Goal: Find specific page/section: Find specific page/section

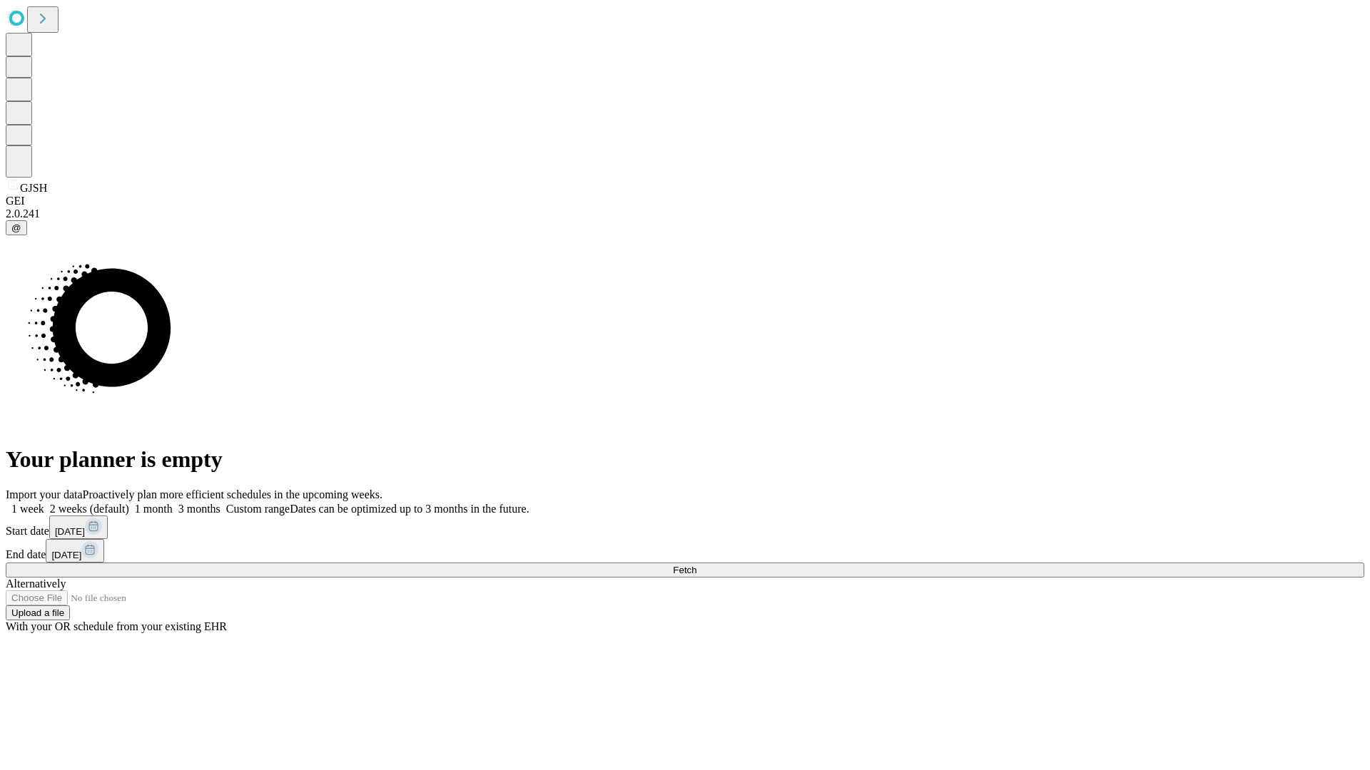
click at [696, 565] on span "Fetch" at bounding box center [685, 570] width 24 height 11
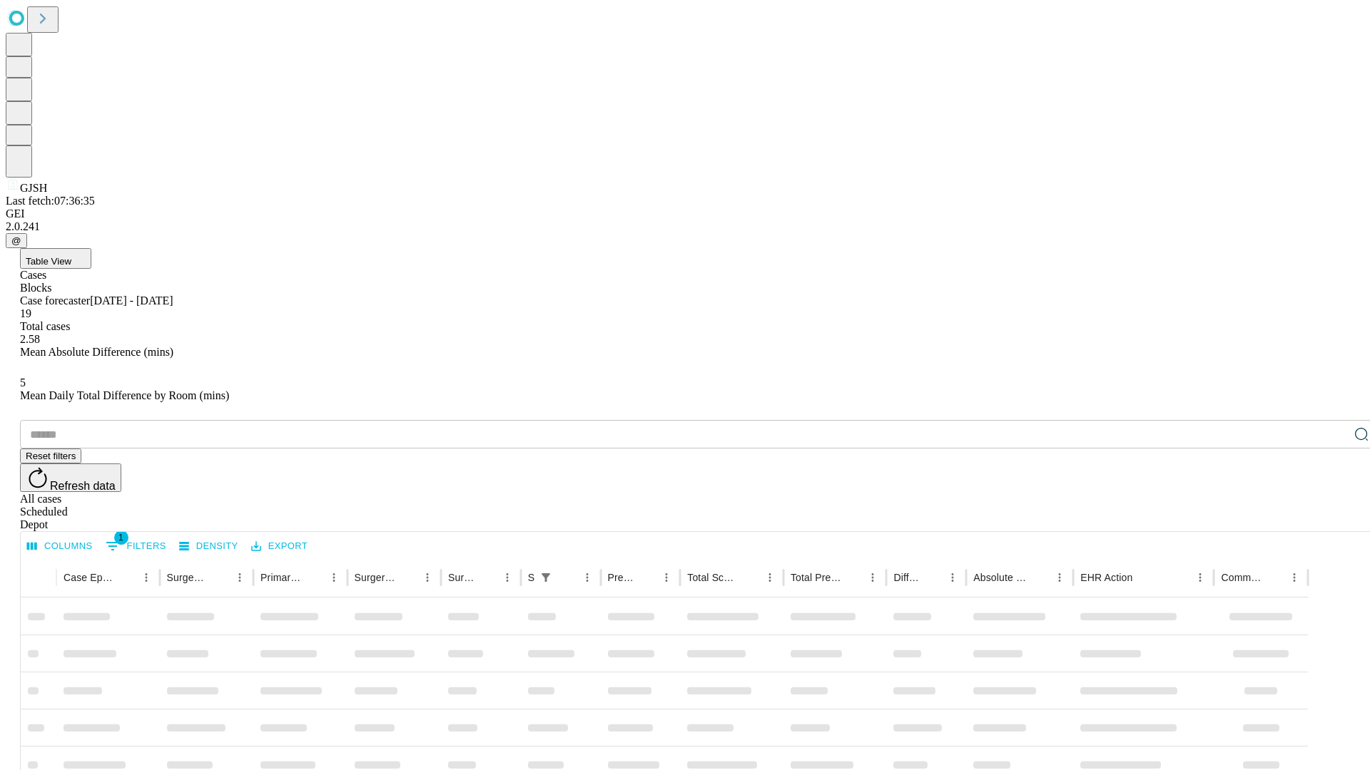
click at [1332, 519] on div "Depot" at bounding box center [699, 525] width 1358 height 13
